Goal: Book appointment/travel/reservation

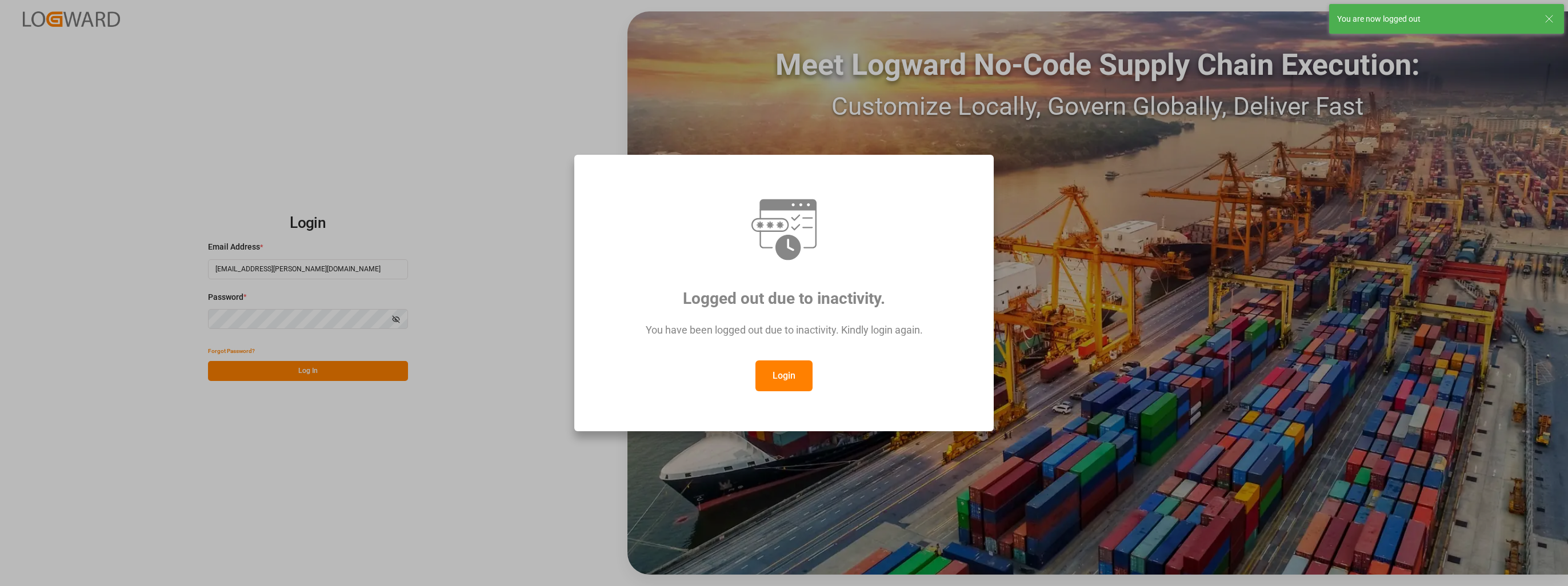
click at [789, 372] on button "Login" at bounding box center [784, 375] width 58 height 31
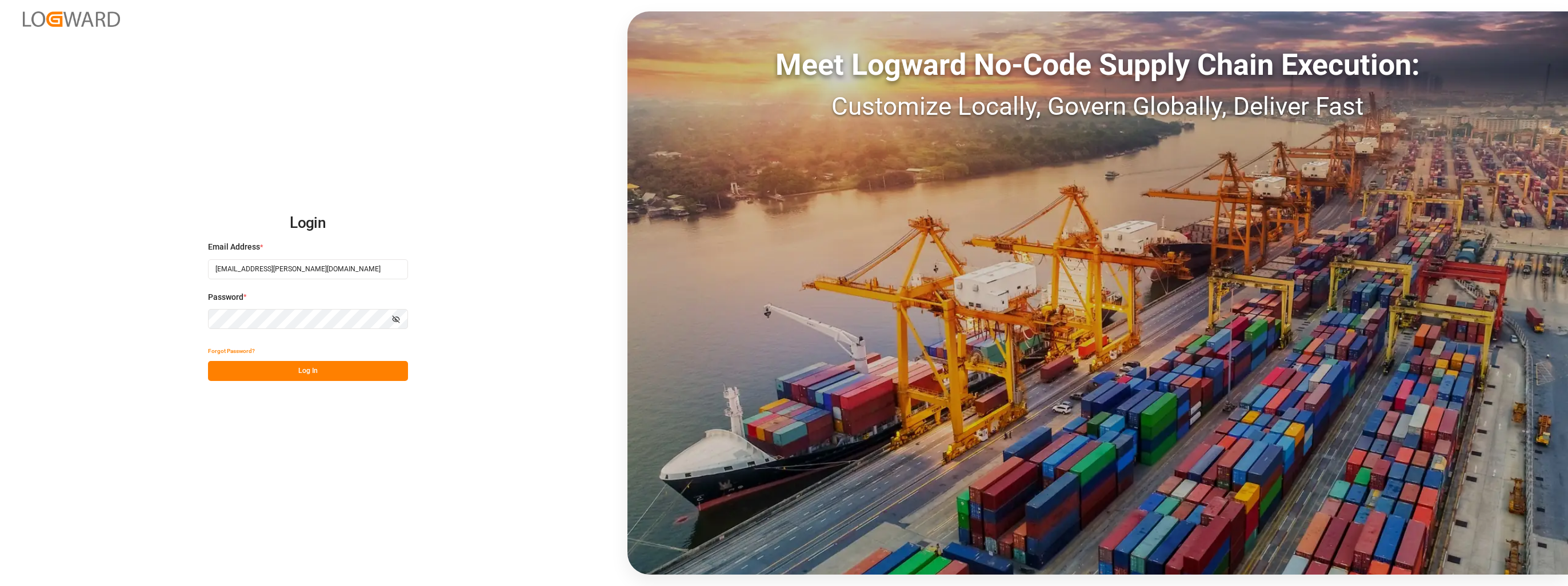
click at [306, 380] on button "Log In" at bounding box center [308, 371] width 200 height 20
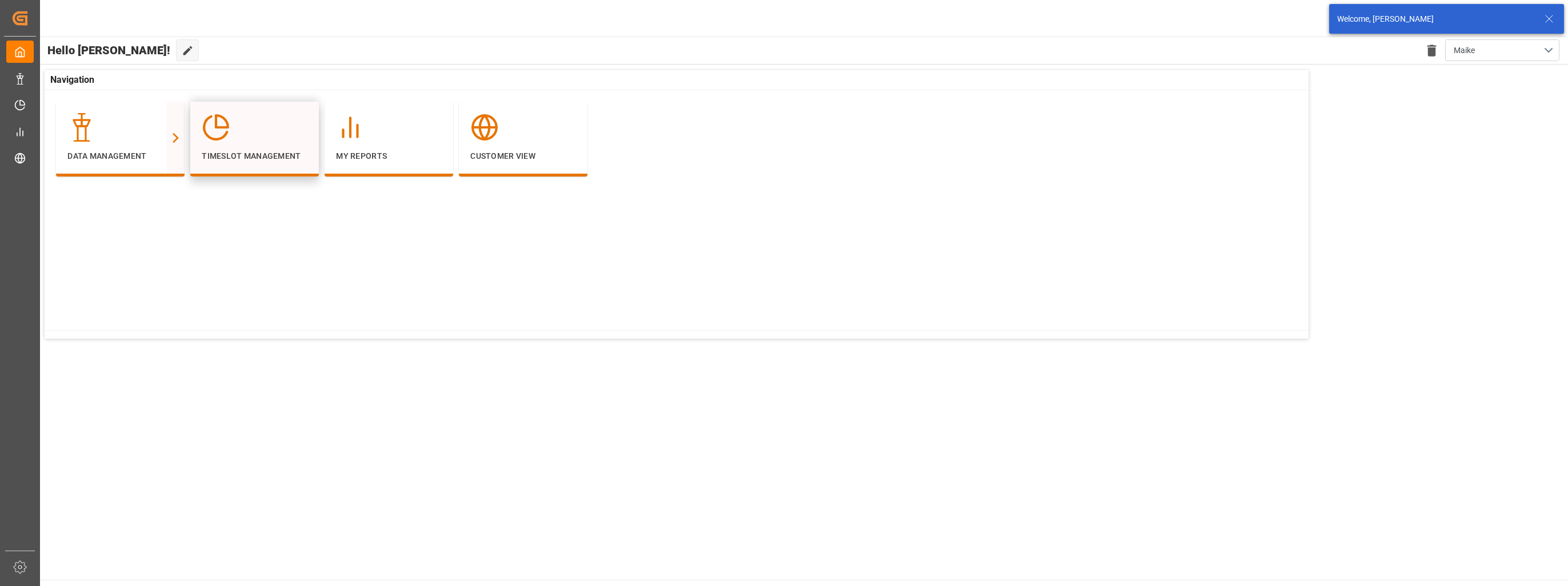
click at [267, 141] on div at bounding box center [254, 128] width 106 height 28
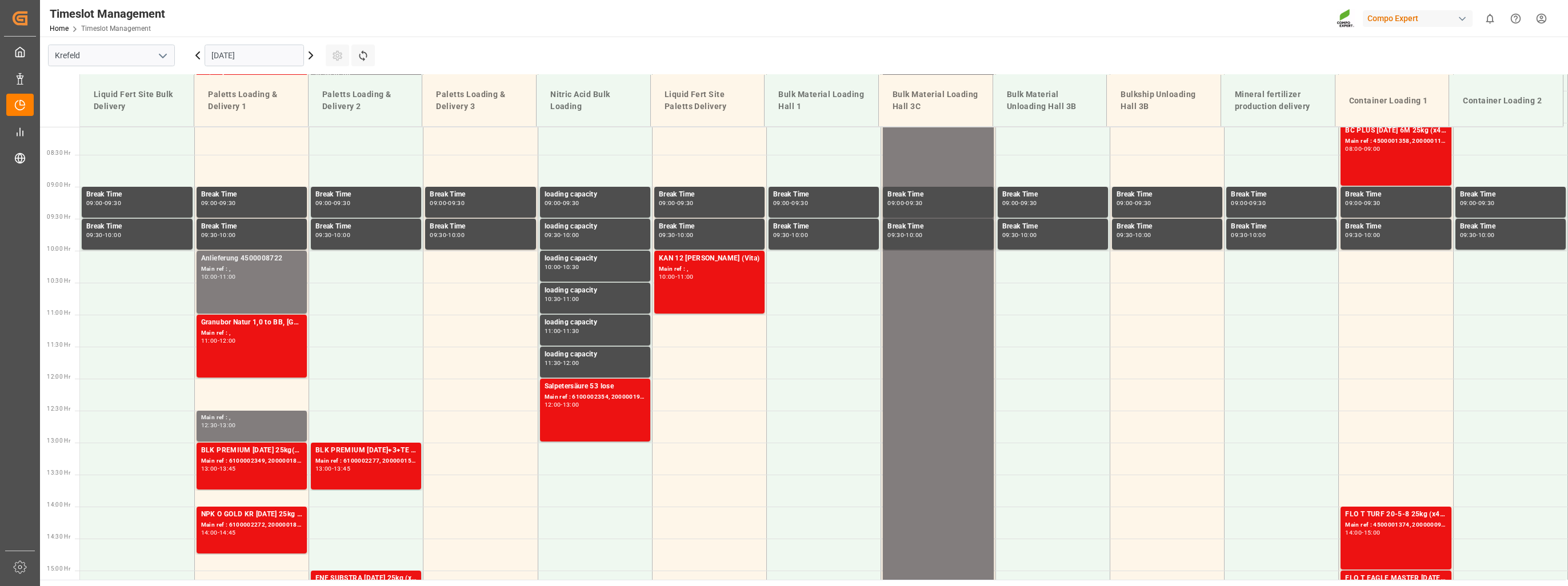
scroll to position [516, 0]
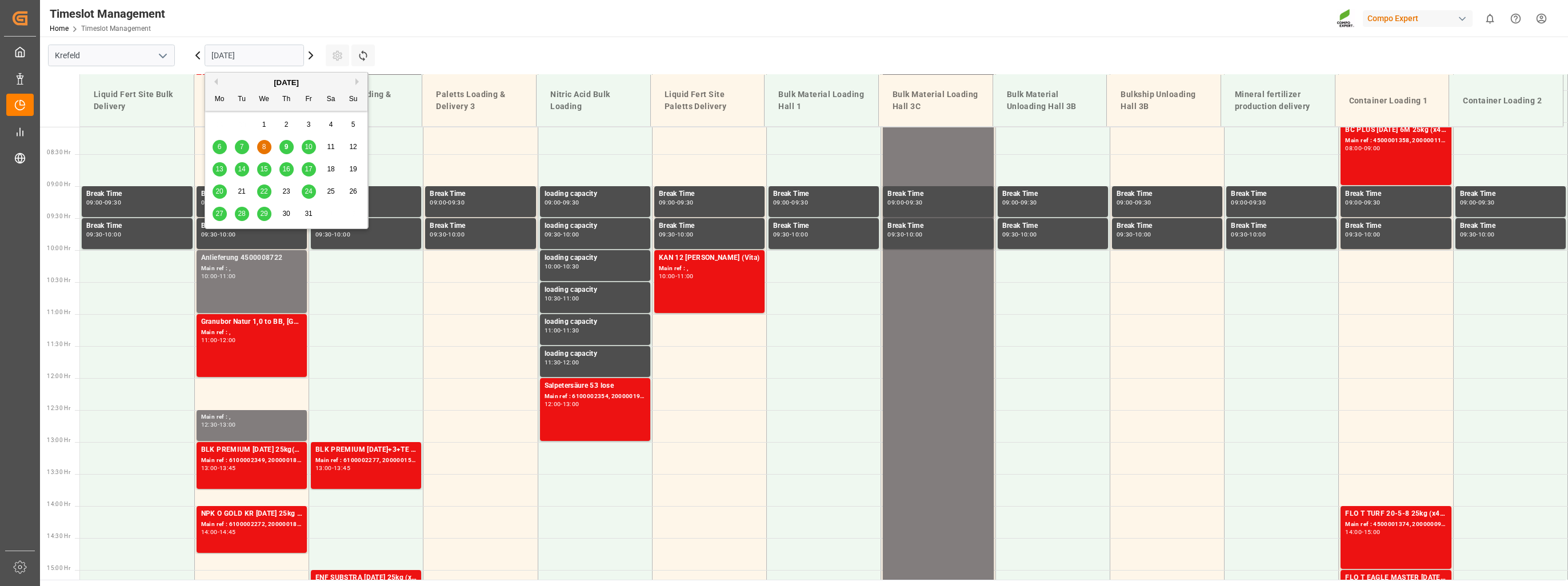
click at [243, 53] on input "[DATE]" at bounding box center [254, 55] width 99 height 22
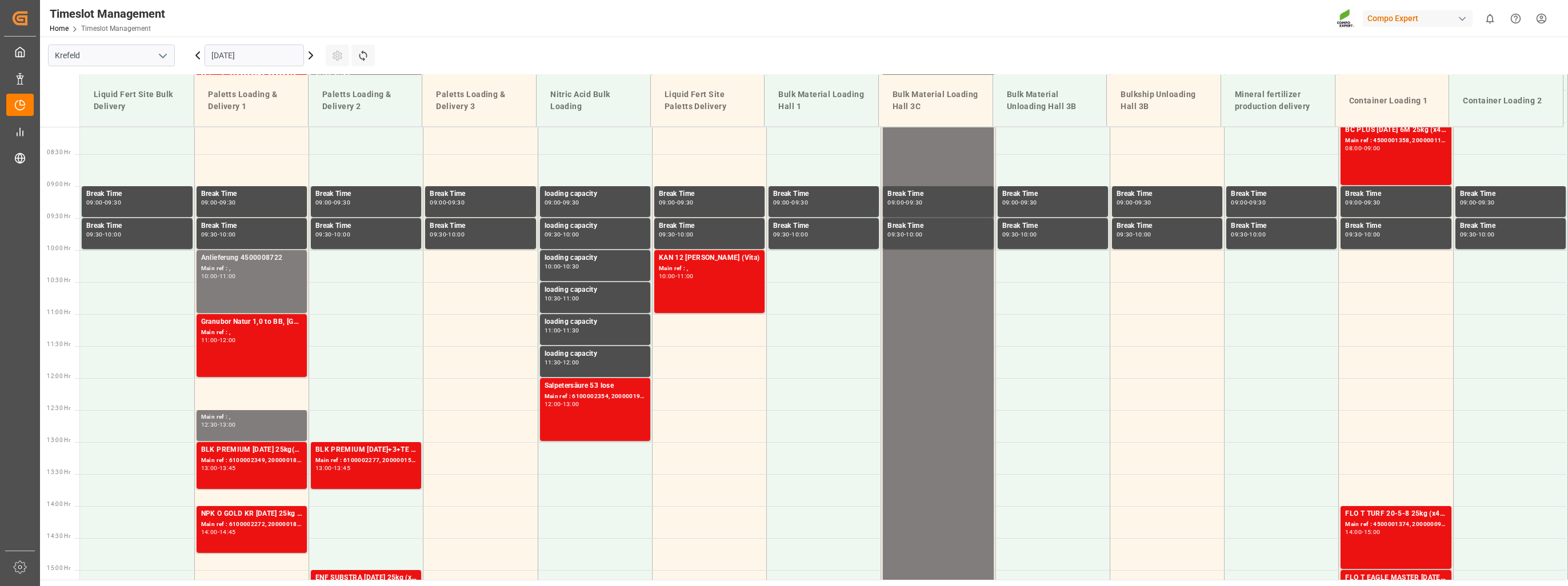
click at [311, 53] on icon at bounding box center [310, 55] width 13 height 13
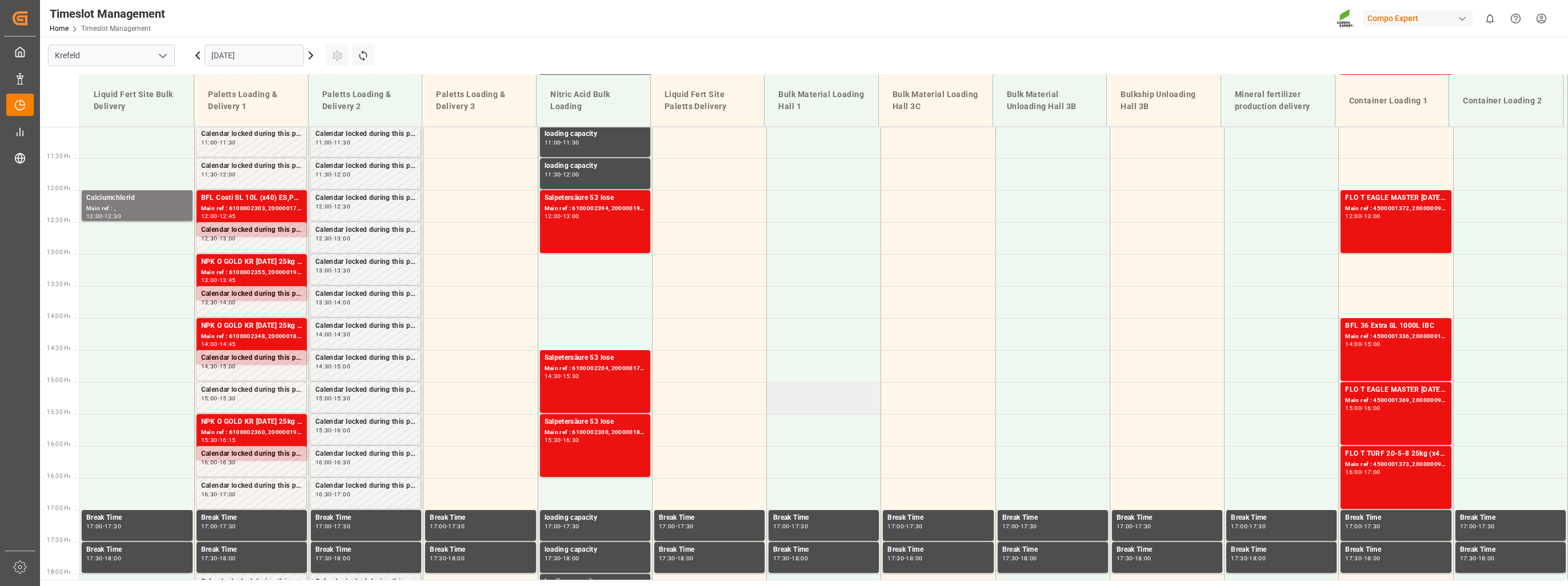
scroll to position [688, 0]
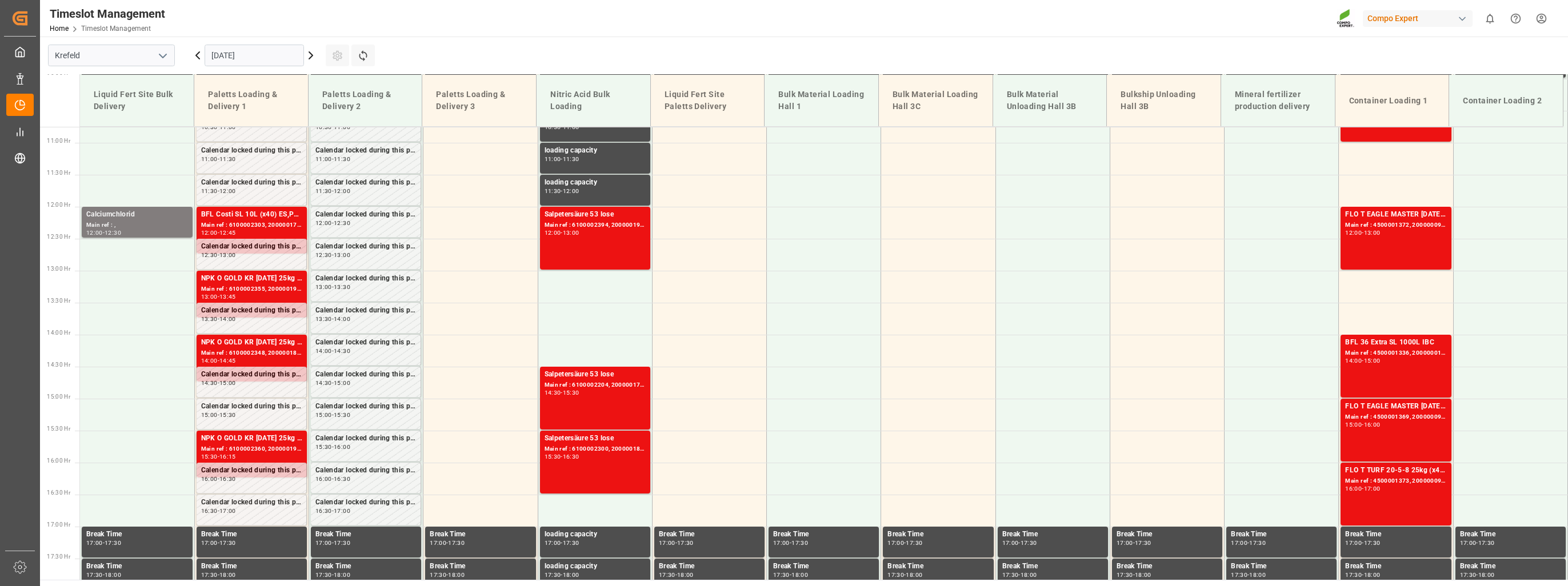
drag, startPoint x: 197, startPoint y: 53, endPoint x: 201, endPoint y: 62, distance: 9.8
click at [197, 53] on icon at bounding box center [198, 55] width 13 height 13
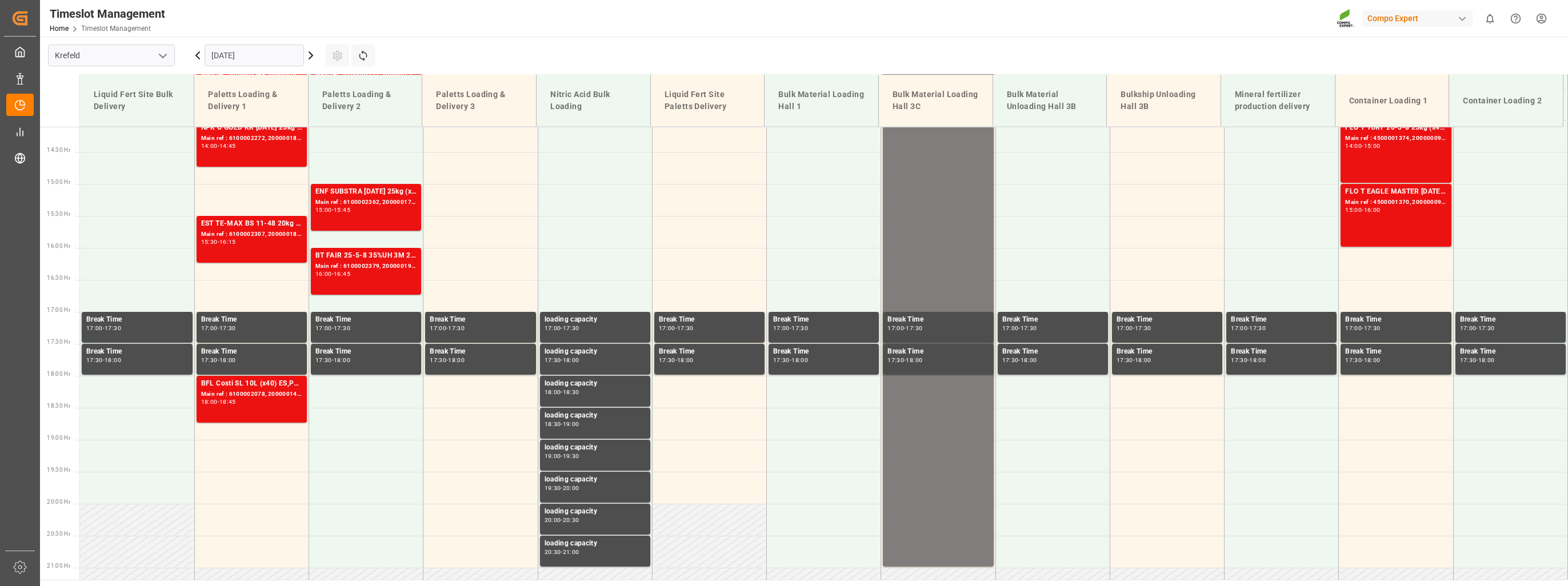
scroll to position [916, 0]
